Goal: Information Seeking & Learning: Learn about a topic

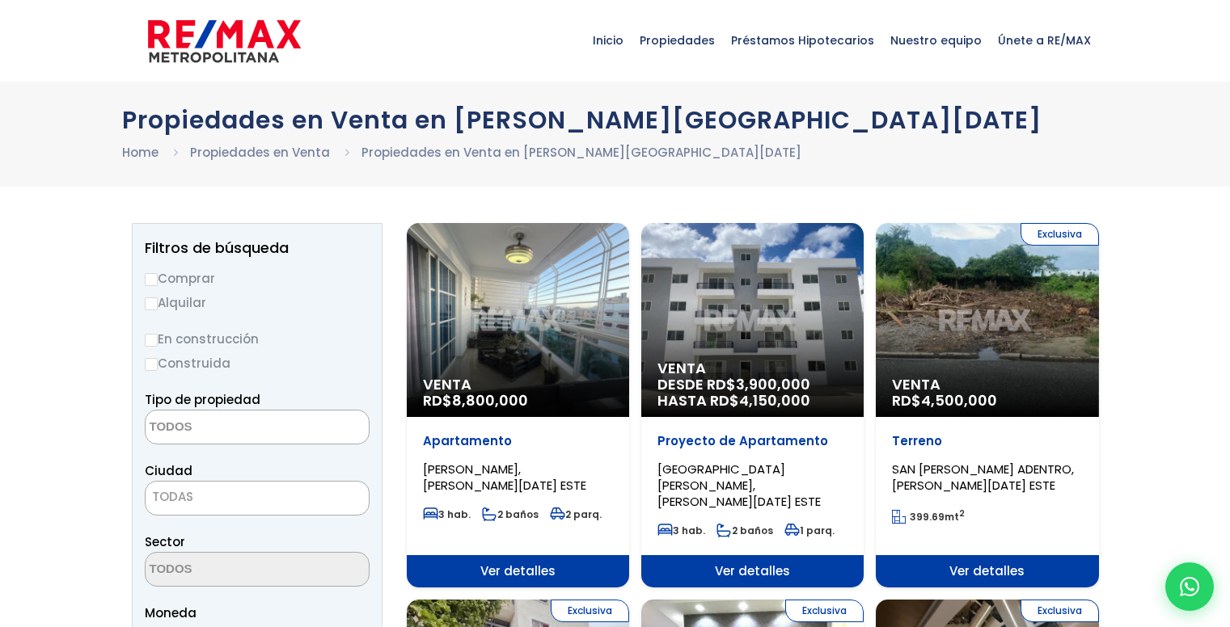
select select
click at [999, 342] on div "Exclusiva Venta RD$ 4,500,000" at bounding box center [986, 320] width 222 height 194
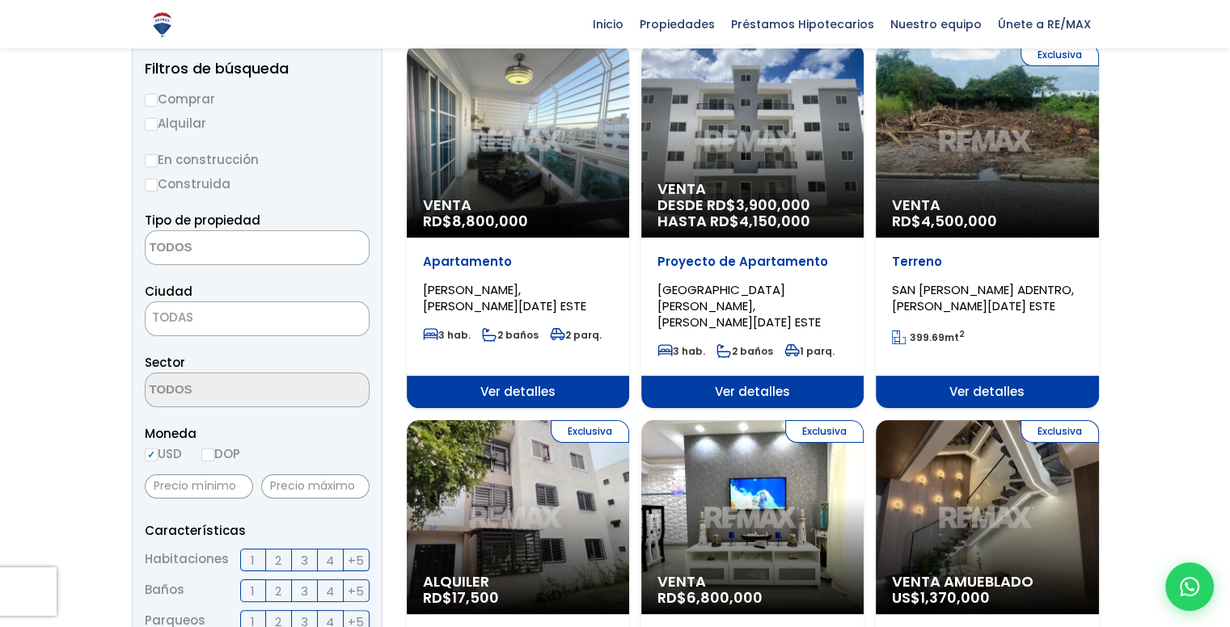
scroll to position [194, 0]
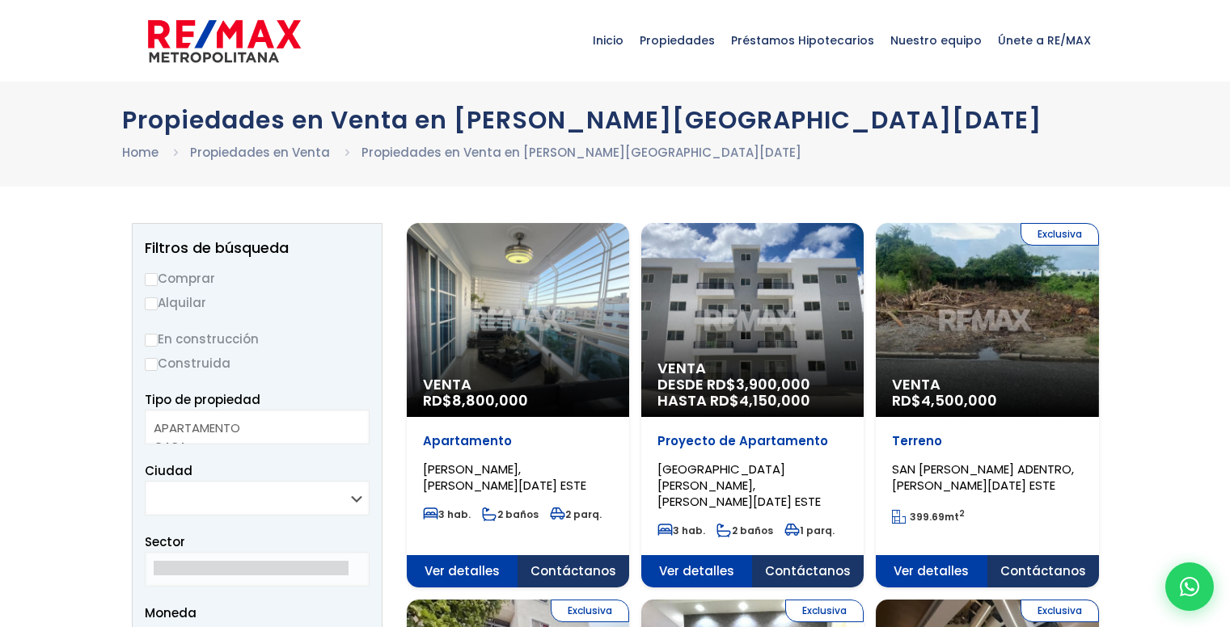
select select
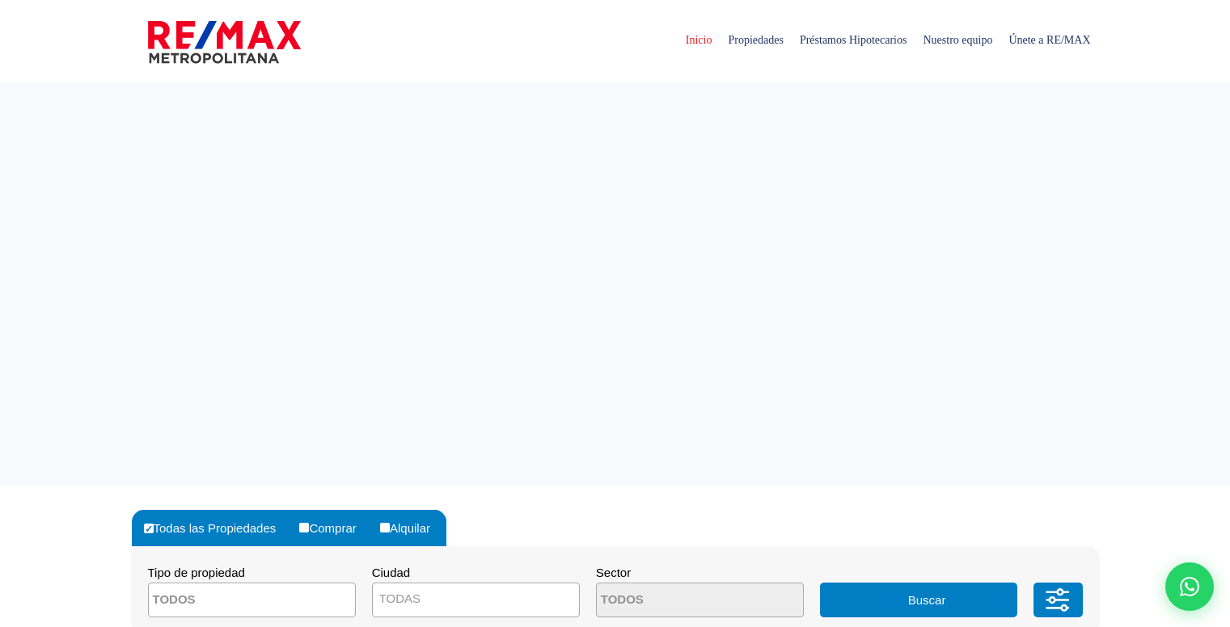
select select
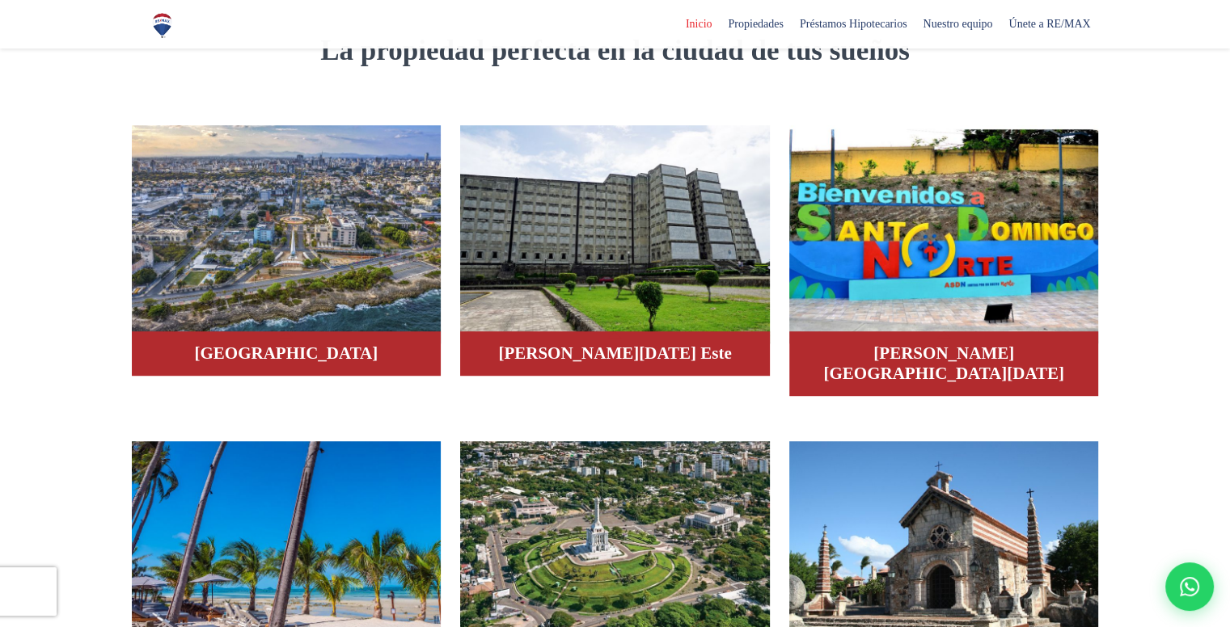
scroll to position [938, 0]
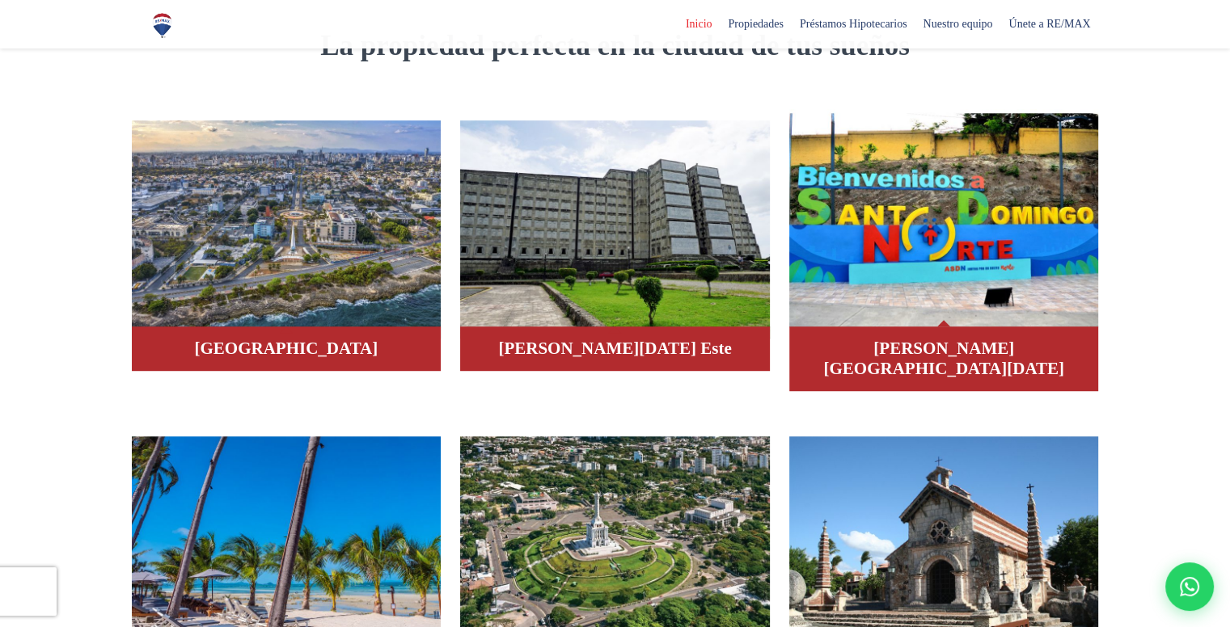
click at [931, 331] on div "Santo Domingo Norte" at bounding box center [944, 359] width 310 height 65
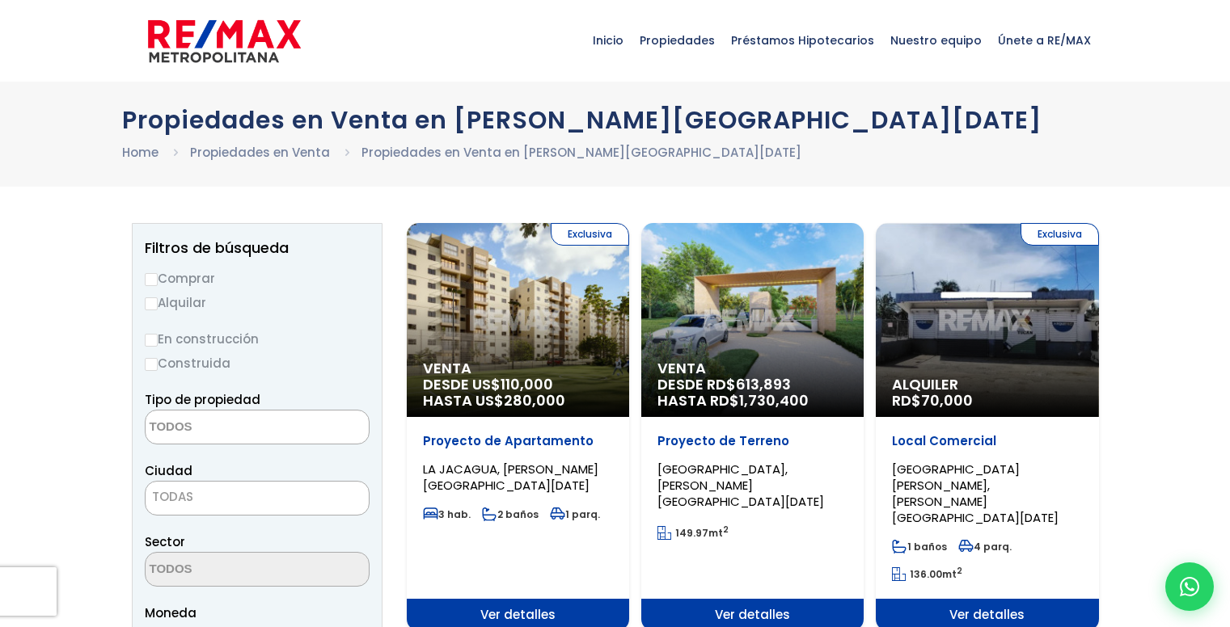
select select
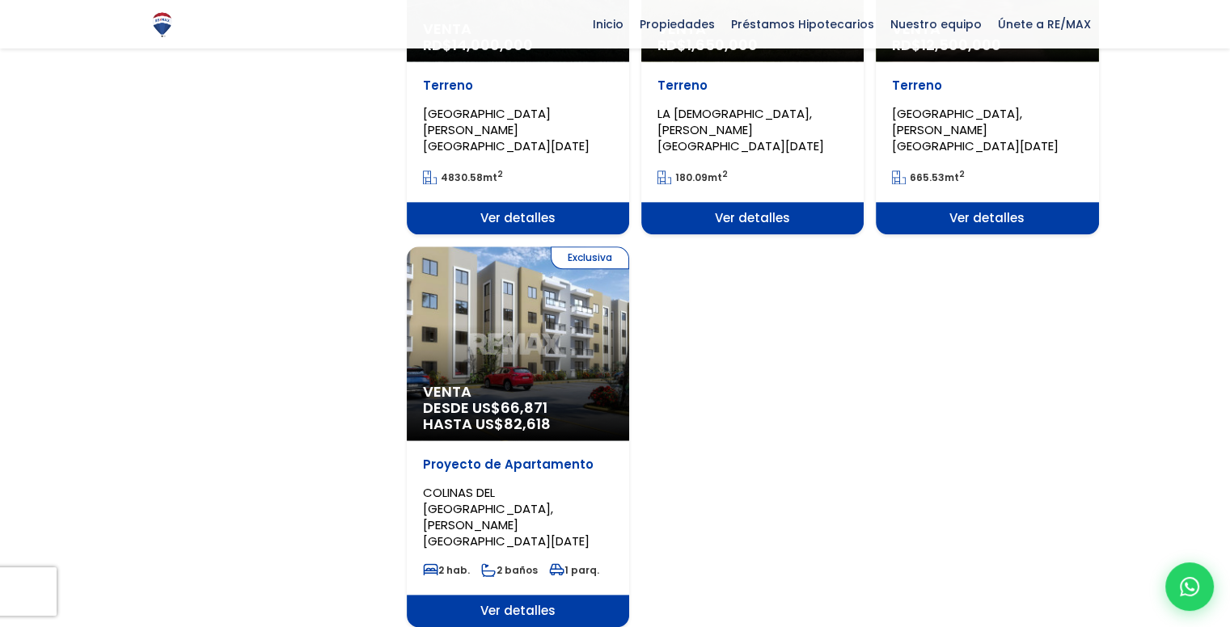
scroll to position [1875, 0]
